Goal: Obtain resource: Download file/media

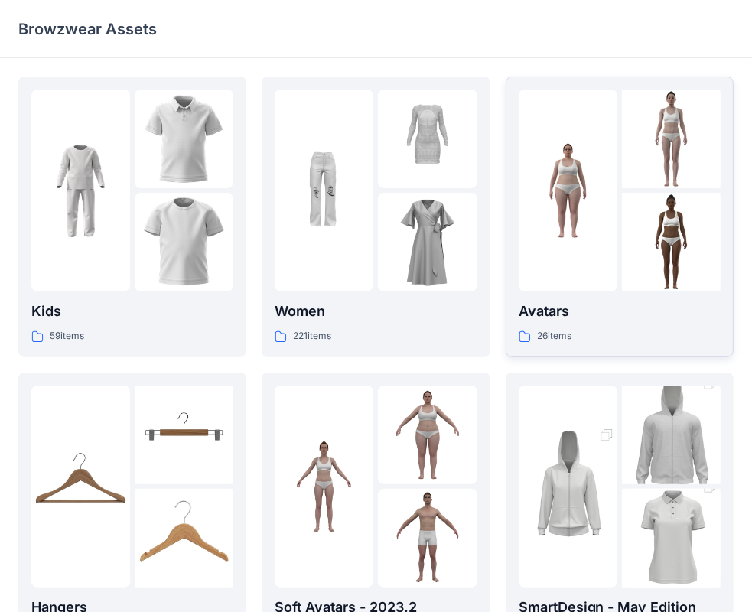
click at [581, 211] on img at bounding box center [568, 191] width 99 height 99
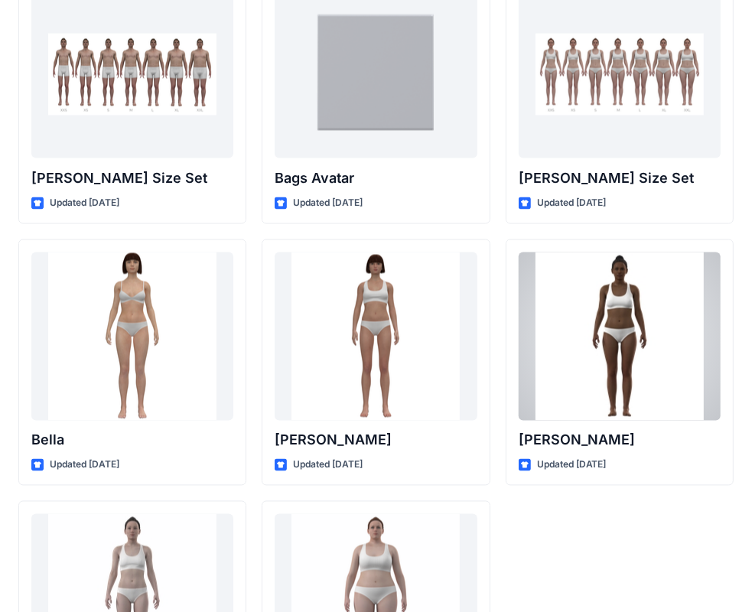
scroll to position [1693, 0]
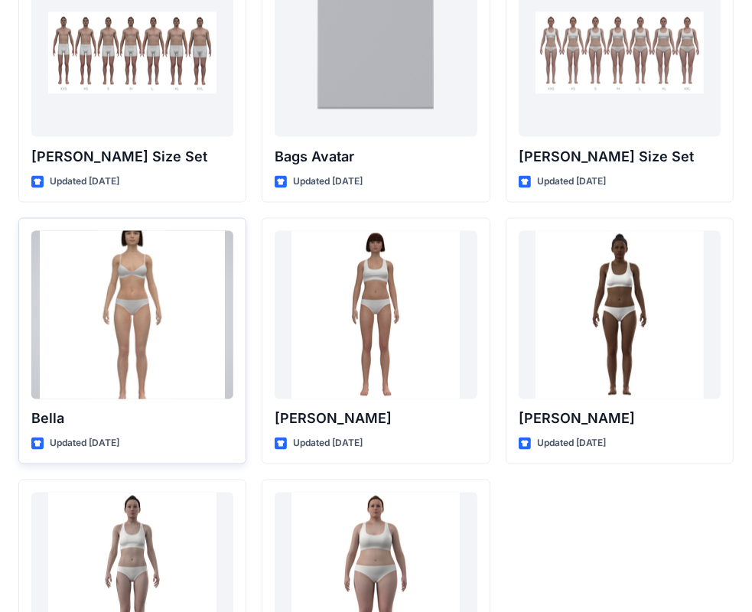
click at [126, 327] on div at bounding box center [132, 315] width 202 height 168
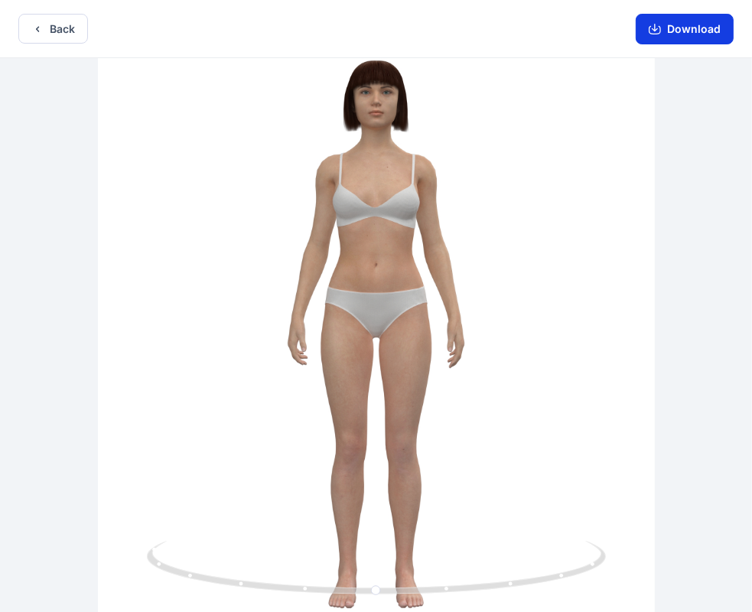
click at [677, 28] on button "Download" at bounding box center [685, 29] width 98 height 31
click at [49, 31] on button "Back" at bounding box center [53, 29] width 70 height 30
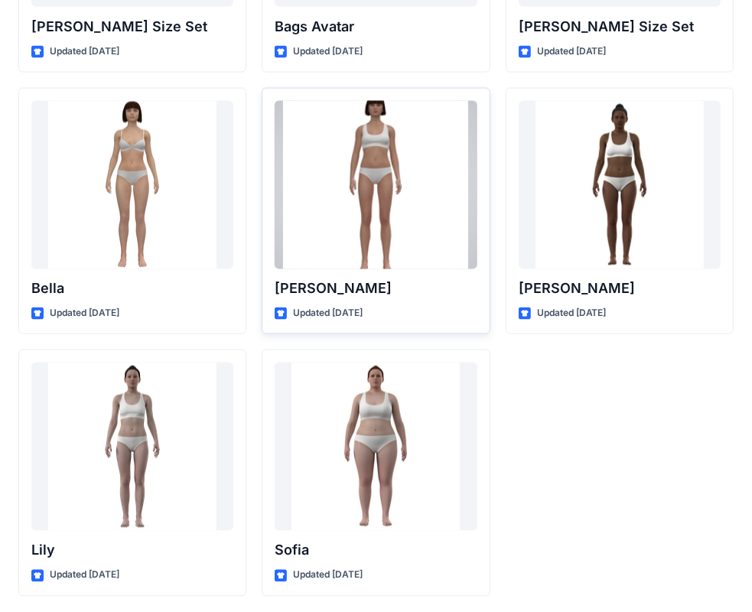
scroll to position [1746, 0]
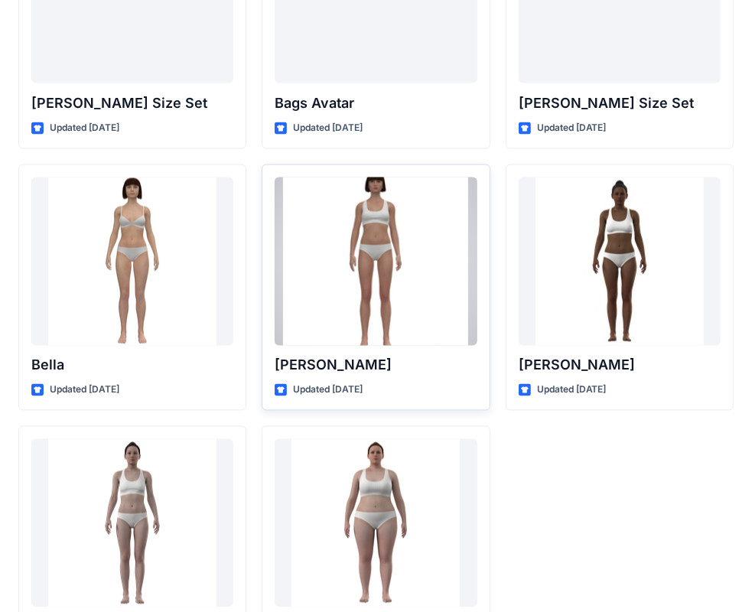
click at [380, 254] on div at bounding box center [376, 261] width 202 height 168
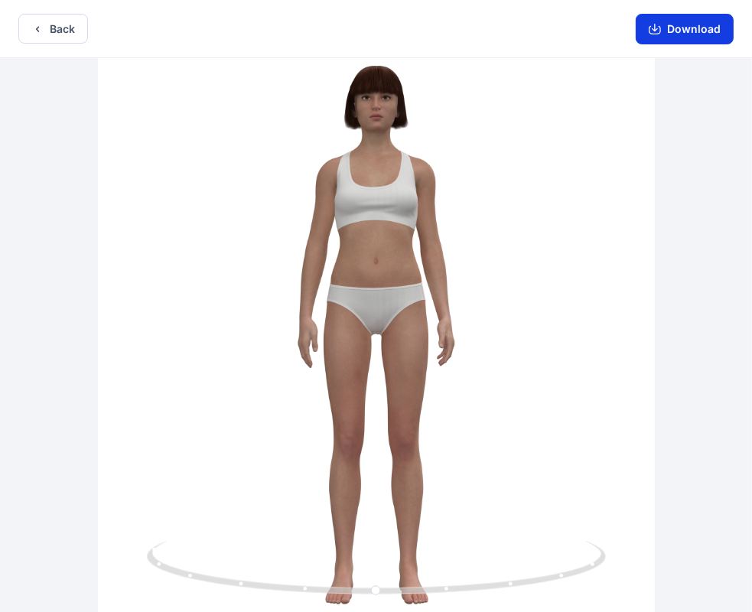
click at [661, 40] on button "Download" at bounding box center [685, 29] width 98 height 31
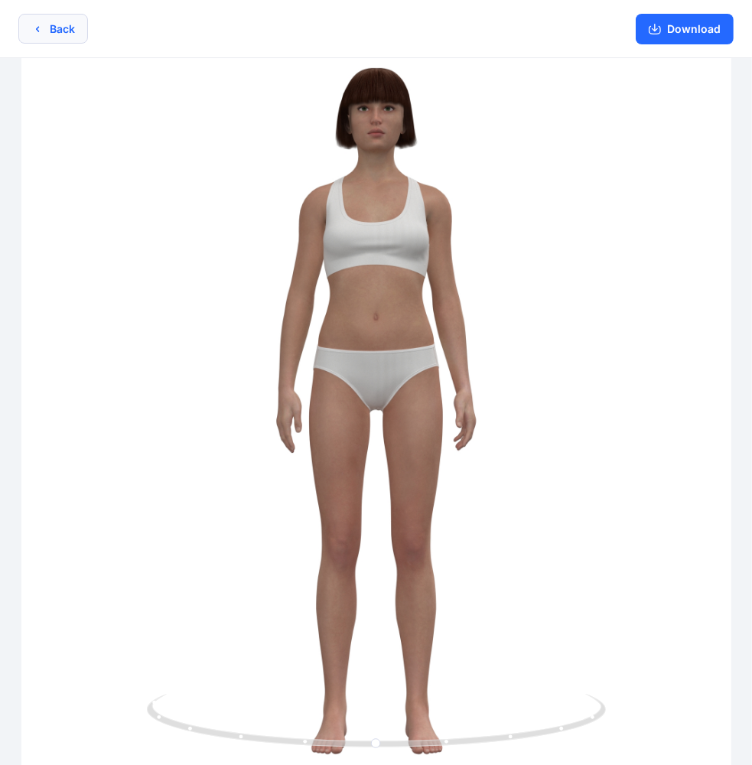
click at [40, 27] on icon "button" at bounding box center [37, 29] width 12 height 12
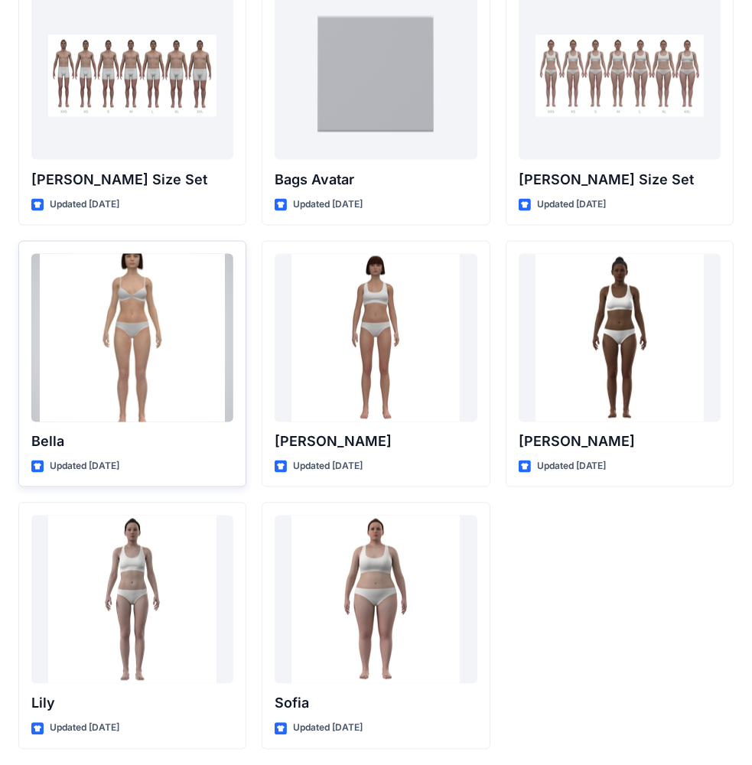
click at [149, 334] on div at bounding box center [132, 338] width 202 height 168
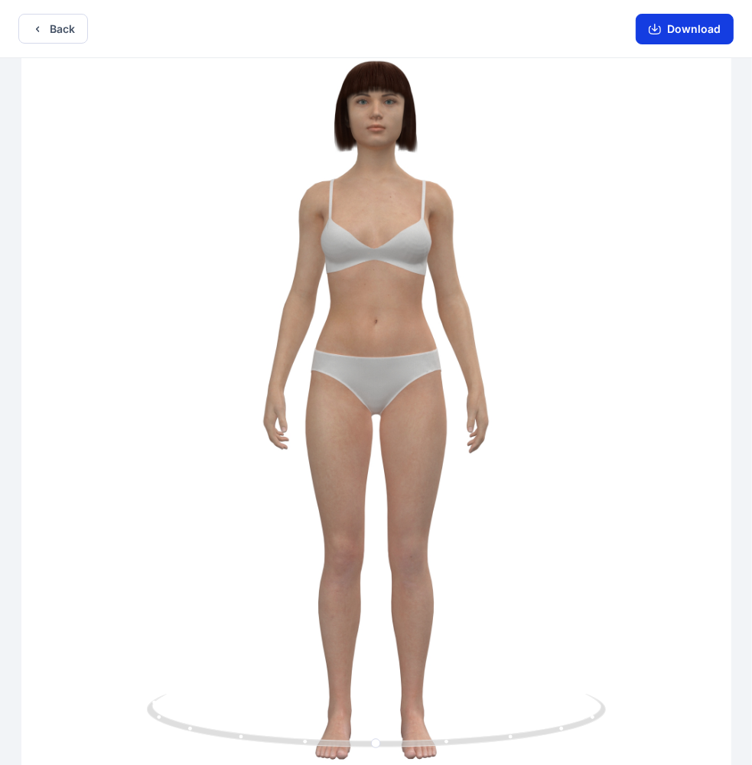
click at [661, 34] on icon "button" at bounding box center [655, 29] width 12 height 12
click at [65, 26] on button "Back" at bounding box center [53, 29] width 70 height 30
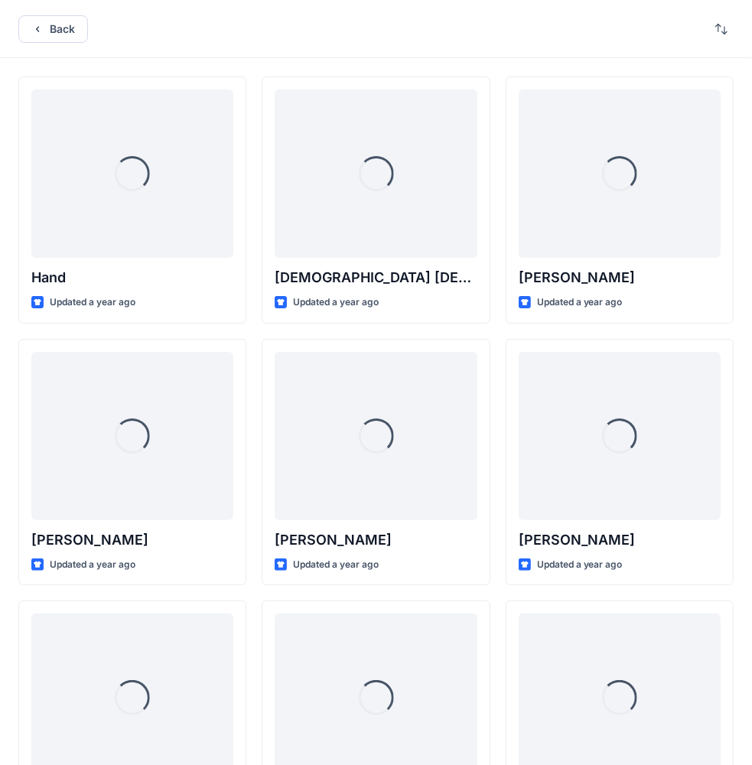
scroll to position [1670, 0]
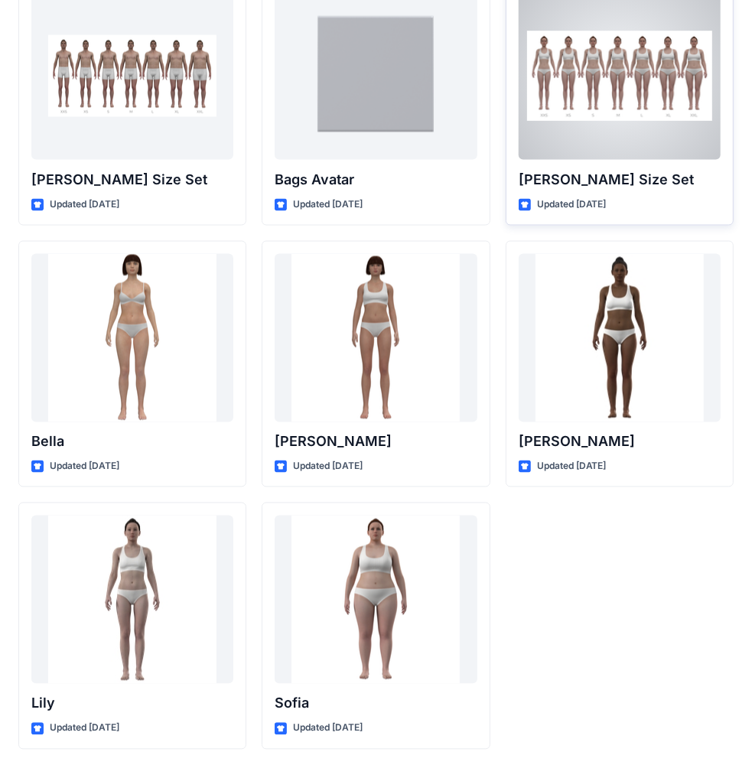
click at [618, 101] on div at bounding box center [620, 76] width 202 height 168
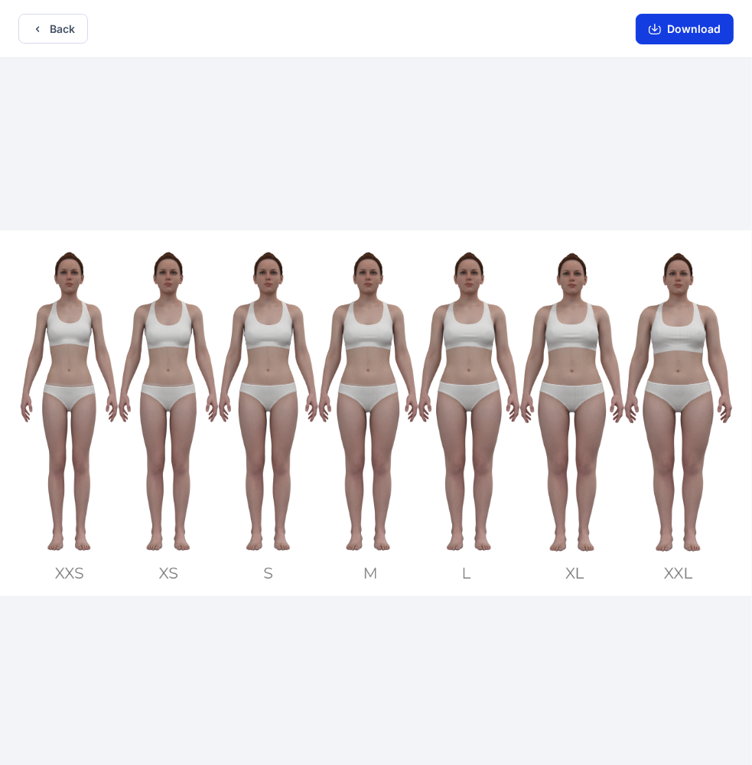
click at [685, 29] on button "Download" at bounding box center [685, 29] width 98 height 31
click at [664, 22] on button "Download" at bounding box center [685, 29] width 98 height 31
